Goal: Task Accomplishment & Management: Complete application form

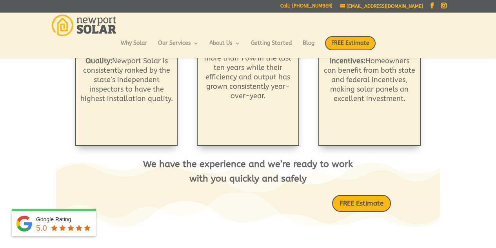
scroll to position [273, 0]
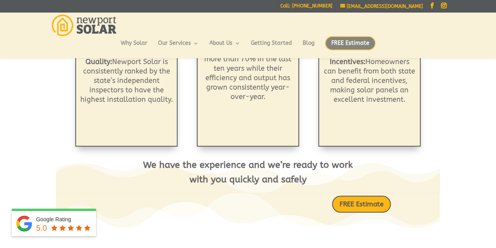
click at [341, 39] on span "FREE Estimate" at bounding box center [350, 43] width 51 height 14
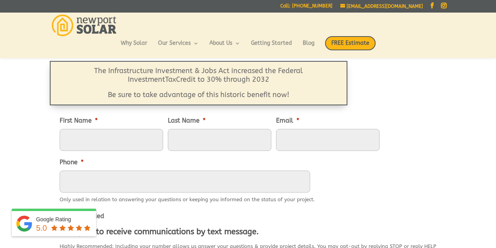
scroll to position [87, 0]
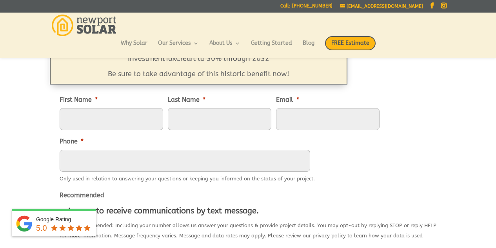
click at [136, 105] on li "First Name *" at bounding box center [114, 112] width 108 height 35
click at [129, 115] on input "First Name *" at bounding box center [112, 119] width 104 height 22
type input "Eliza"
click at [178, 125] on input "Last Name *" at bounding box center [220, 119] width 104 height 22
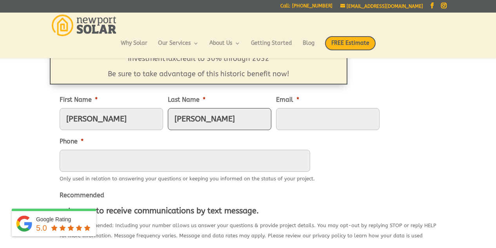
type input "Sutton"
click at [285, 120] on input "Email *" at bounding box center [328, 119] width 104 height 22
type input "Elizamsutton@gmail.com"
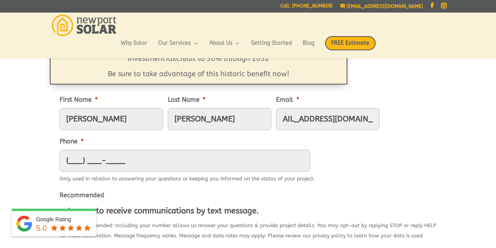
scroll to position [0, 0]
click at [230, 164] on input "(___) ___-____" at bounding box center [185, 160] width 251 height 22
type input "(917) 971-5838"
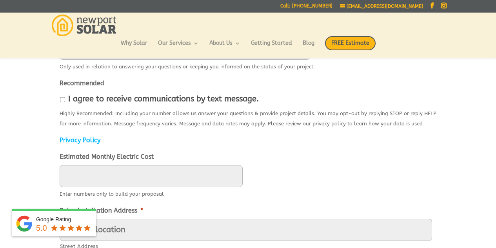
scroll to position [204, 0]
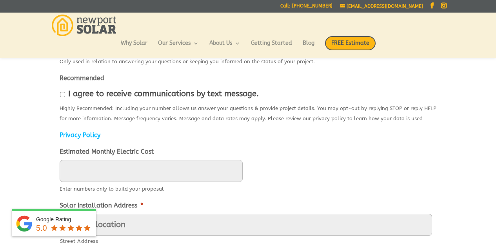
click at [64, 95] on input "I agree to receive communications by text message." at bounding box center [62, 94] width 5 height 5
checkbox input "true"
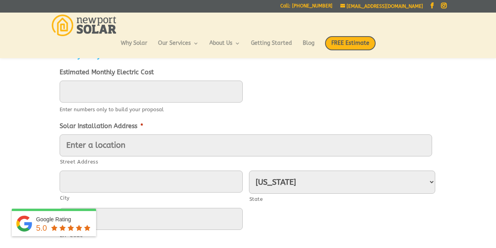
scroll to position [288, 0]
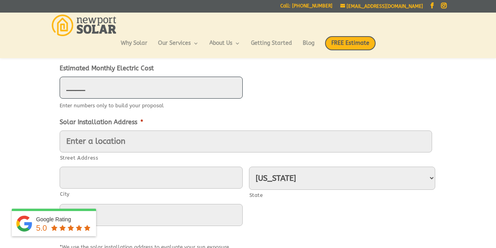
click at [207, 91] on input "____" at bounding box center [151, 88] width 183 height 22
type input "150"
click at [231, 113] on ul "First Name * Eliza Last Name * Sutton Email * Elizamsutton@gmail.com Phone * (9…" at bounding box center [248, 115] width 377 height 455
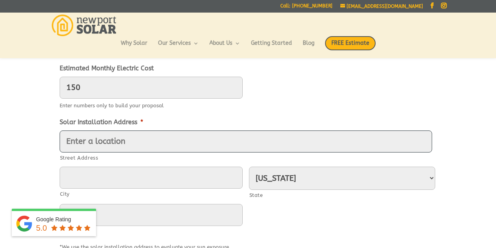
click at [219, 138] on input "Street Address" at bounding box center [246, 141] width 373 height 22
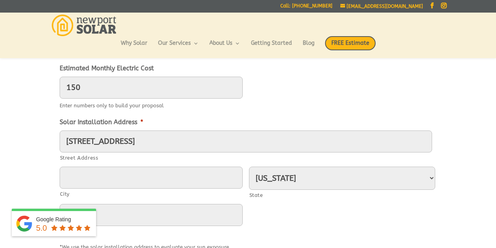
type input "152 8th Street"
type input "Providence"
type input "02906"
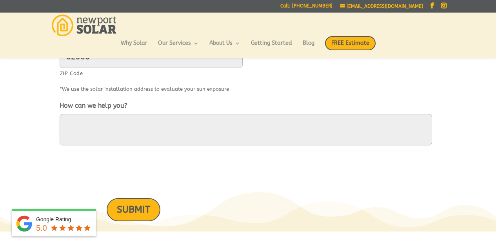
scroll to position [447, 0]
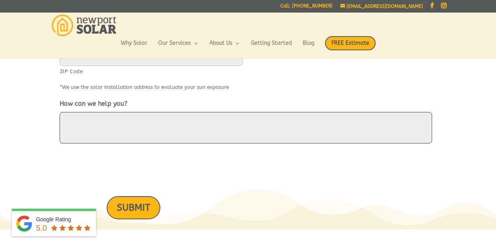
click at [152, 131] on textarea "How can we help you?" at bounding box center [246, 127] width 373 height 31
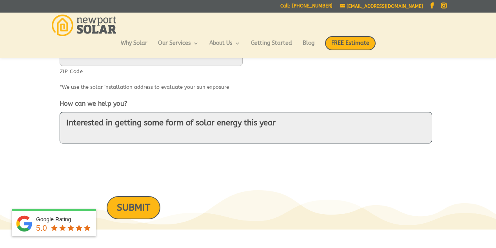
type textarea "Interested in getting some form of solar energy this year"
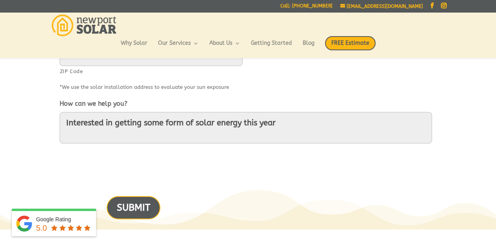
click at [143, 212] on input "SUBMIT" at bounding box center [134, 207] width 54 height 23
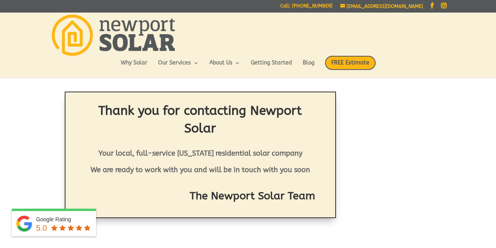
scroll to position [9, 0]
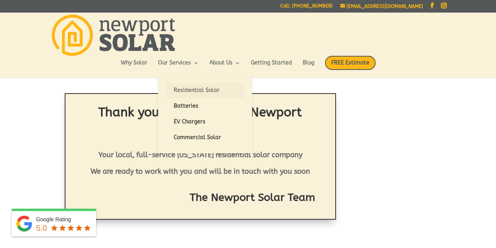
click at [190, 90] on link "Residential Solar" at bounding box center [205, 90] width 78 height 16
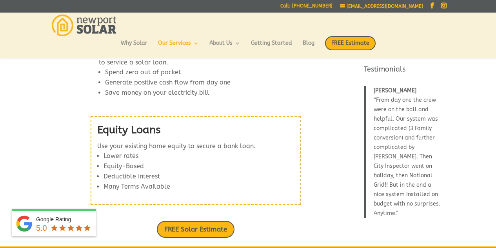
scroll to position [1090, 0]
